Goal: Task Accomplishment & Management: Manage account settings

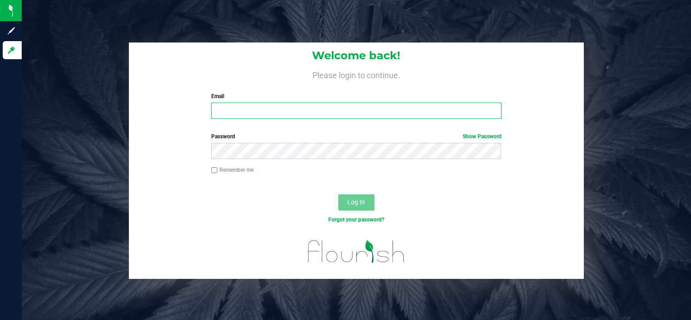
click at [229, 114] on input "Email" at bounding box center [356, 111] width 290 height 16
type input "[EMAIL_ADDRESS][DOMAIN_NAME]"
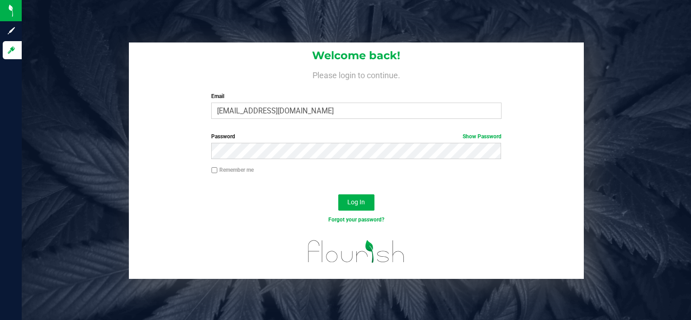
click at [213, 169] on input "Remember me" at bounding box center [214, 170] width 6 height 6
click at [351, 202] on span "Log In" at bounding box center [356, 202] width 18 height 7
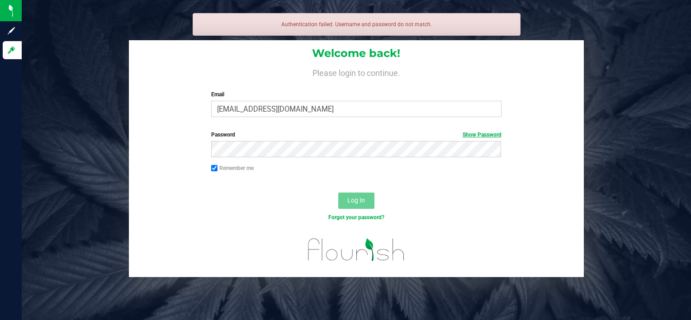
click at [472, 133] on link "Show Password" at bounding box center [482, 135] width 39 height 6
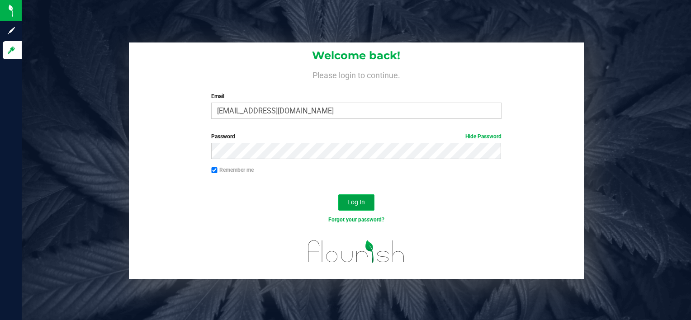
click at [351, 202] on span "Log In" at bounding box center [356, 202] width 18 height 7
click at [213, 171] on input "Remember me" at bounding box center [214, 170] width 6 height 6
checkbox input "false"
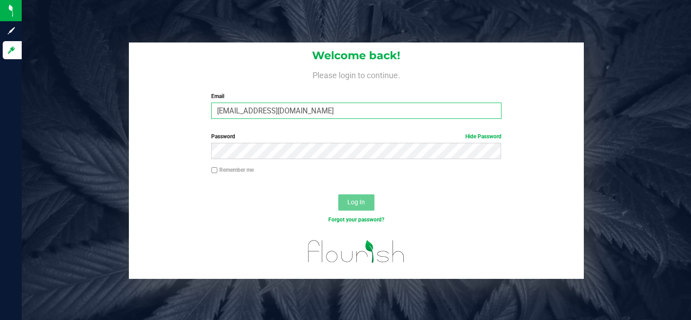
drag, startPoint x: 298, startPoint y: 110, endPoint x: 315, endPoint y: 99, distance: 19.8
click at [159, 118] on div "Welcome back! Please login to continue. Email [EMAIL_ADDRESS][DOMAIN_NAME] Requ…" at bounding box center [356, 85] width 455 height 84
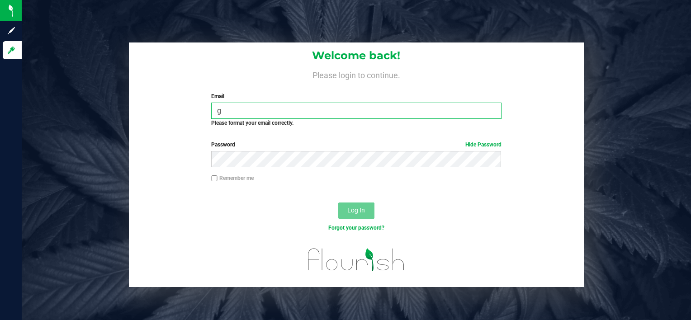
type input "[EMAIL_ADDRESS][DOMAIN_NAME]"
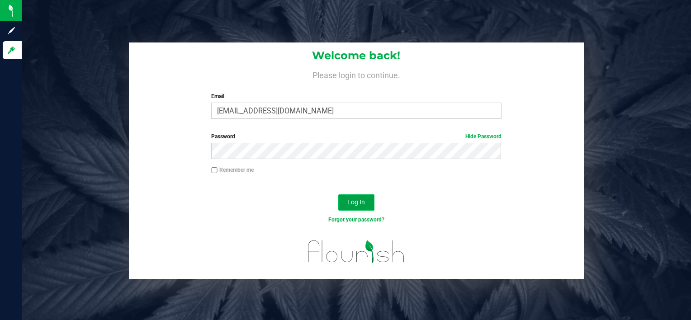
click at [356, 203] on span "Log In" at bounding box center [356, 202] width 18 height 7
click at [358, 220] on link "Forgot your password?" at bounding box center [356, 220] width 56 height 6
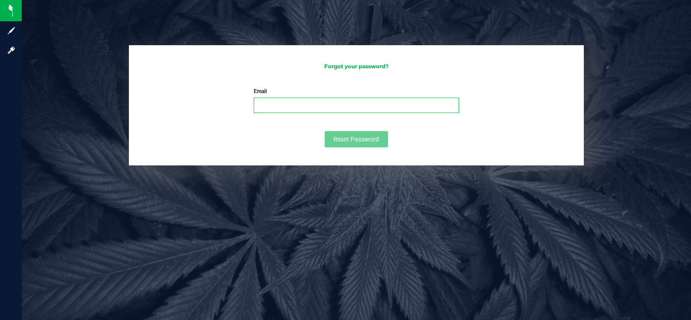
click at [303, 109] on input "Email" at bounding box center [356, 105] width 205 height 15
type input "[EMAIL_ADDRESS][DOMAIN_NAME]"
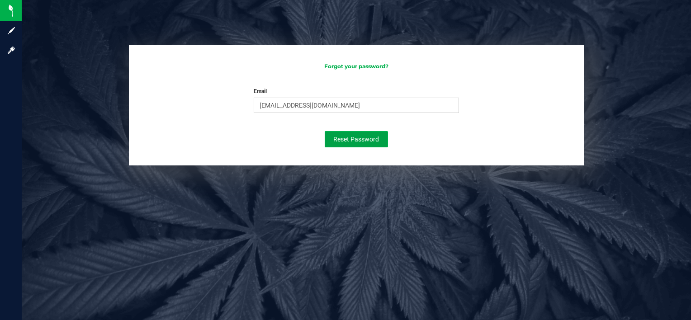
click at [355, 139] on span "Reset Password" at bounding box center [356, 139] width 46 height 7
